Goal: Check status: Check status

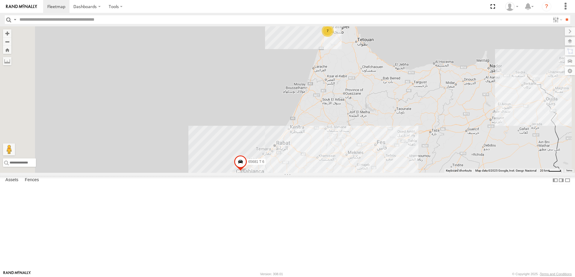
click at [334, 37] on div "7" at bounding box center [328, 31] width 12 height 12
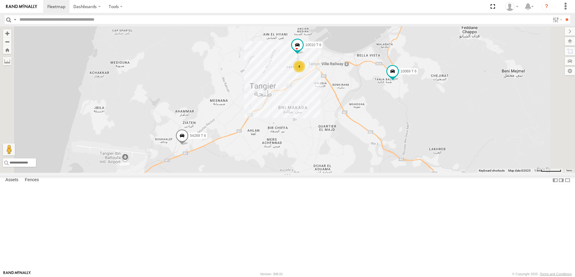
click at [305, 73] on div "4" at bounding box center [299, 67] width 12 height 12
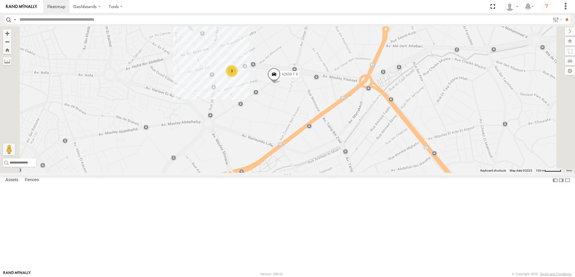
click at [281, 84] on span at bounding box center [274, 76] width 13 height 16
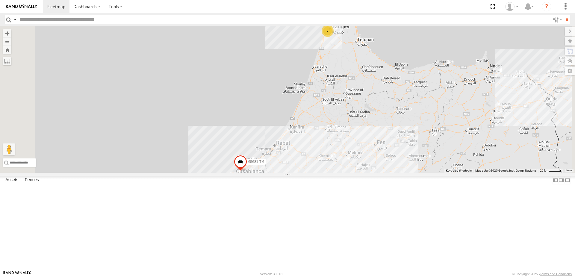
click at [334, 37] on div "7" at bounding box center [328, 31] width 12 height 12
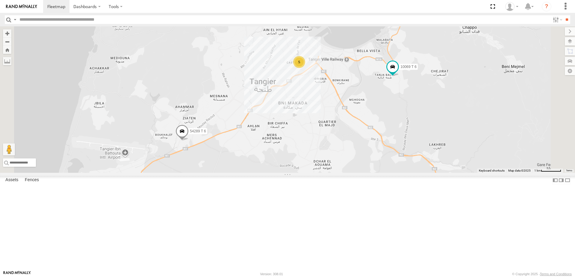
click at [305, 68] on div "5" at bounding box center [299, 62] width 12 height 12
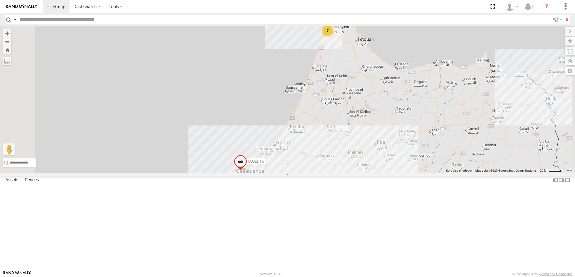
click at [334, 37] on div "7" at bounding box center [328, 31] width 12 height 12
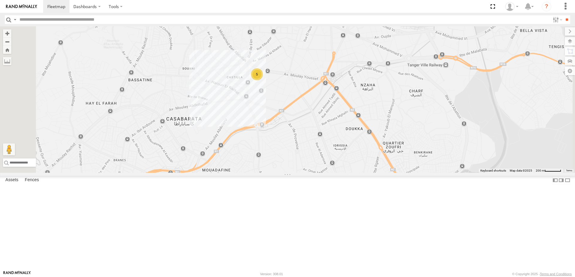
drag, startPoint x: 322, startPoint y: 59, endPoint x: 341, endPoint y: 159, distance: 101.6
click at [341, 159] on div "65681 T 6 54289 T 6 10069 T 6 5" at bounding box center [287, 99] width 575 height 147
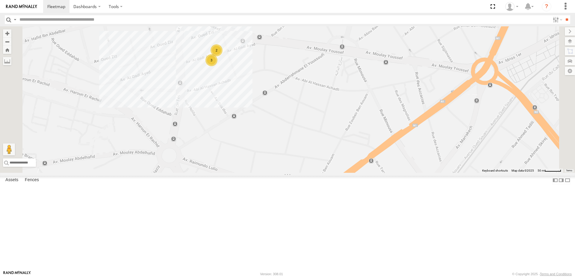
drag, startPoint x: 300, startPoint y: 114, endPoint x: 325, endPoint y: 176, distance: 67.2
click at [325, 173] on div "65681 T 6 54289 T 6 10069 T 6 2 3" at bounding box center [287, 99] width 575 height 147
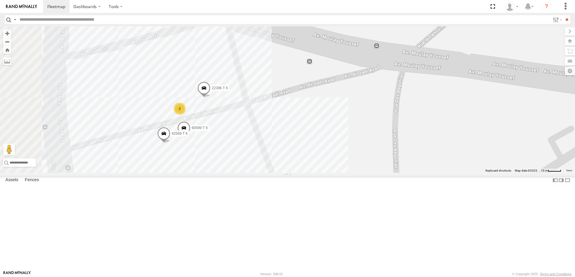
drag, startPoint x: 288, startPoint y: 135, endPoint x: 313, endPoint y: 256, distance: 124.0
click at [313, 173] on div "65681 T 6 54289 T 6 10069 T 6 22396 T 6 90599 T 6 42569 T 6 2" at bounding box center [287, 99] width 575 height 147
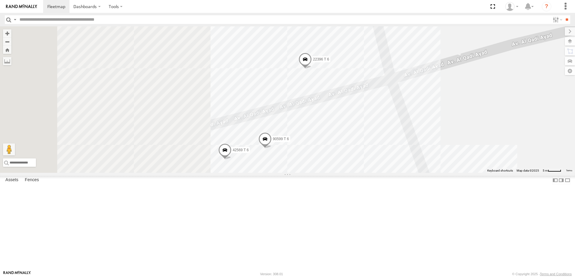
drag, startPoint x: 336, startPoint y: 174, endPoint x: 530, endPoint y: 179, distance: 193.7
click at [530, 173] on div "65681 T 6 54289 T 6 10069 T 6 22396 T 6 90599 T 6 42569 T 6" at bounding box center [287, 99] width 575 height 147
